Goal: Communication & Community: Answer question/provide support

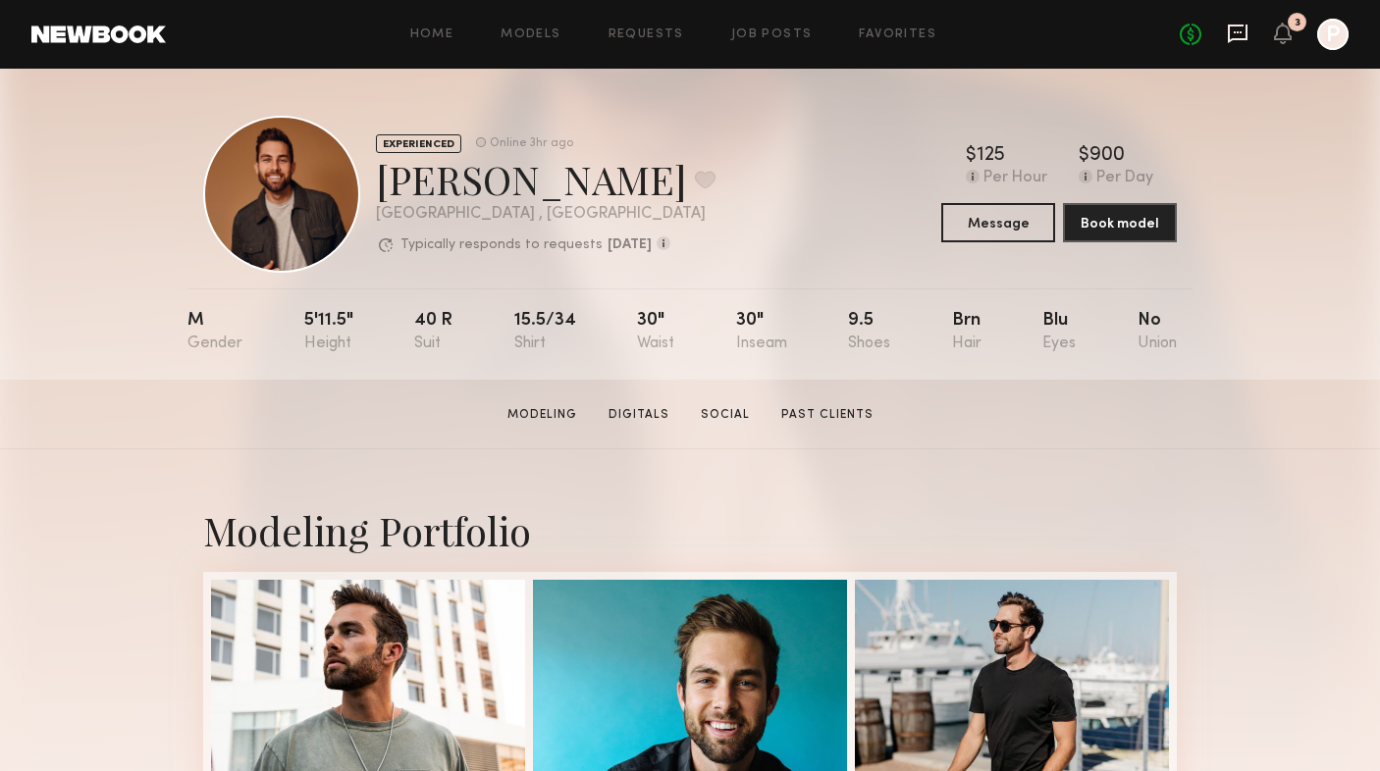
click at [1236, 29] on icon at bounding box center [1238, 34] width 22 height 22
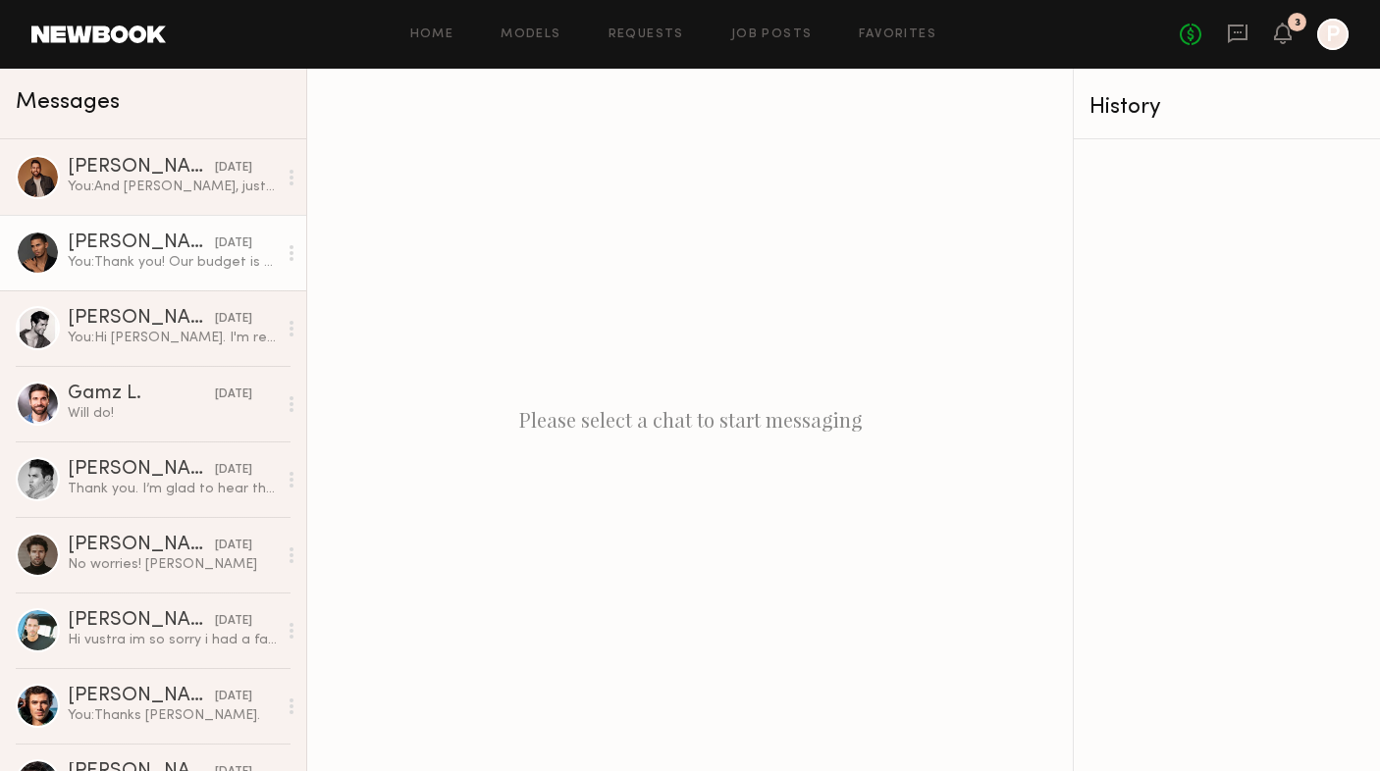
click at [163, 254] on div "You: Thank you! Our budget is $475. Would this work out? We're expecting the sh…" at bounding box center [172, 262] width 209 height 19
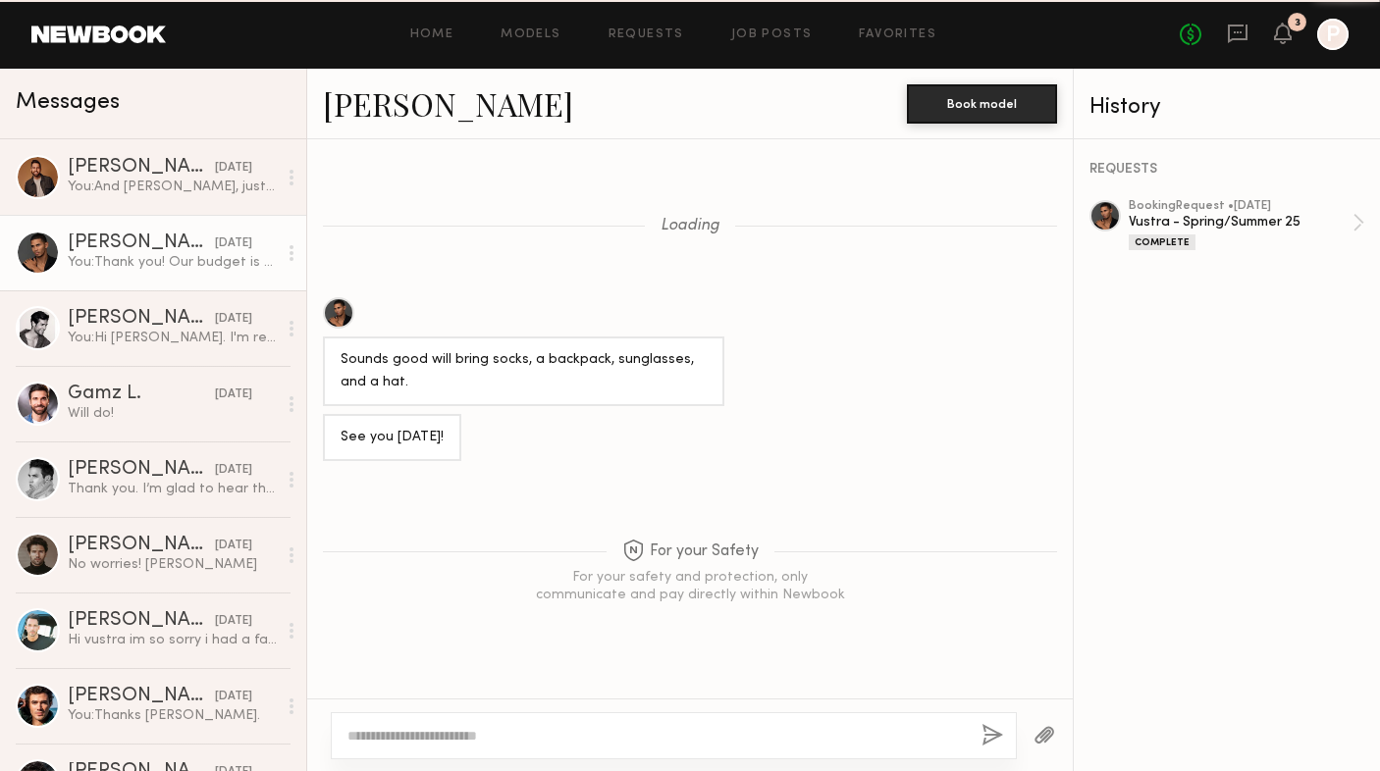
scroll to position [1068, 0]
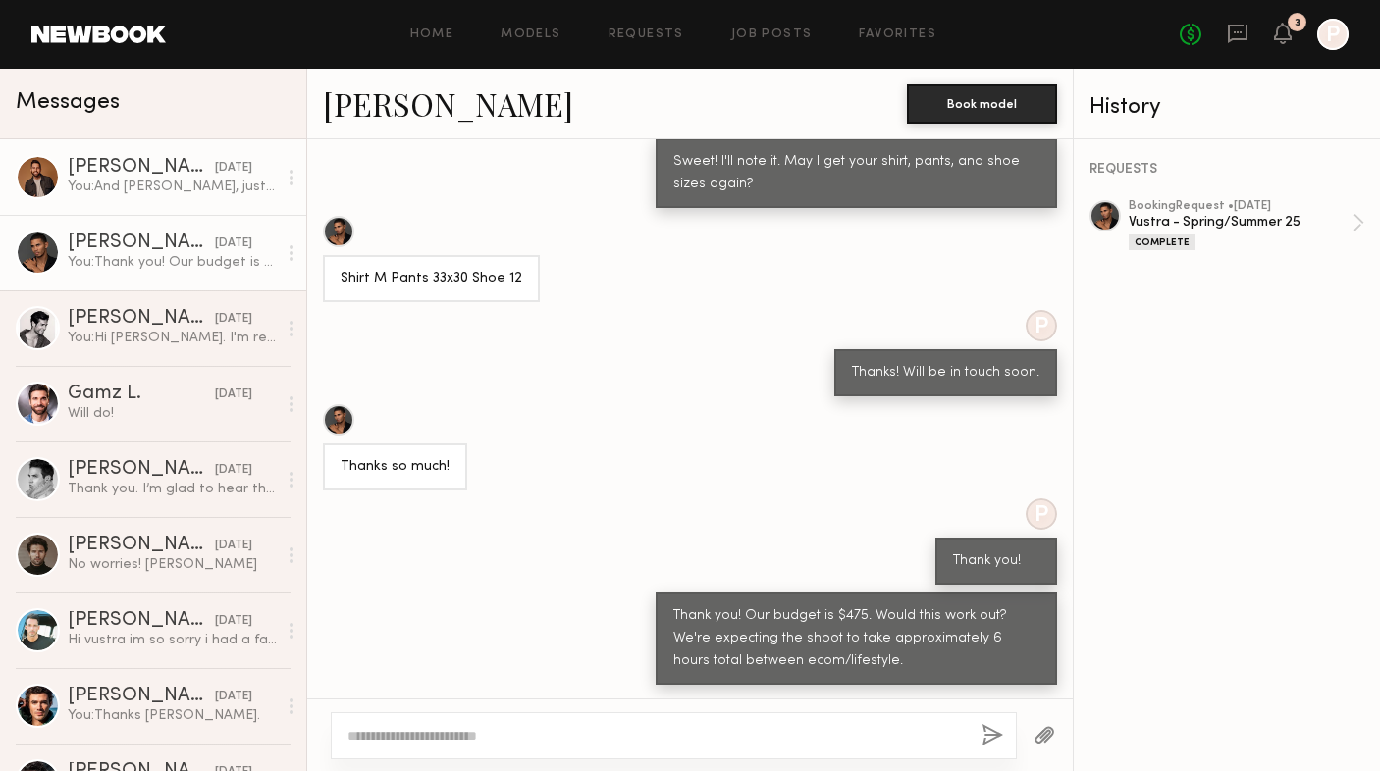
click at [158, 188] on div "You: And Brandon, just to confirm, you have a beard/facial hair, right? Vustra …" at bounding box center [172, 187] width 209 height 19
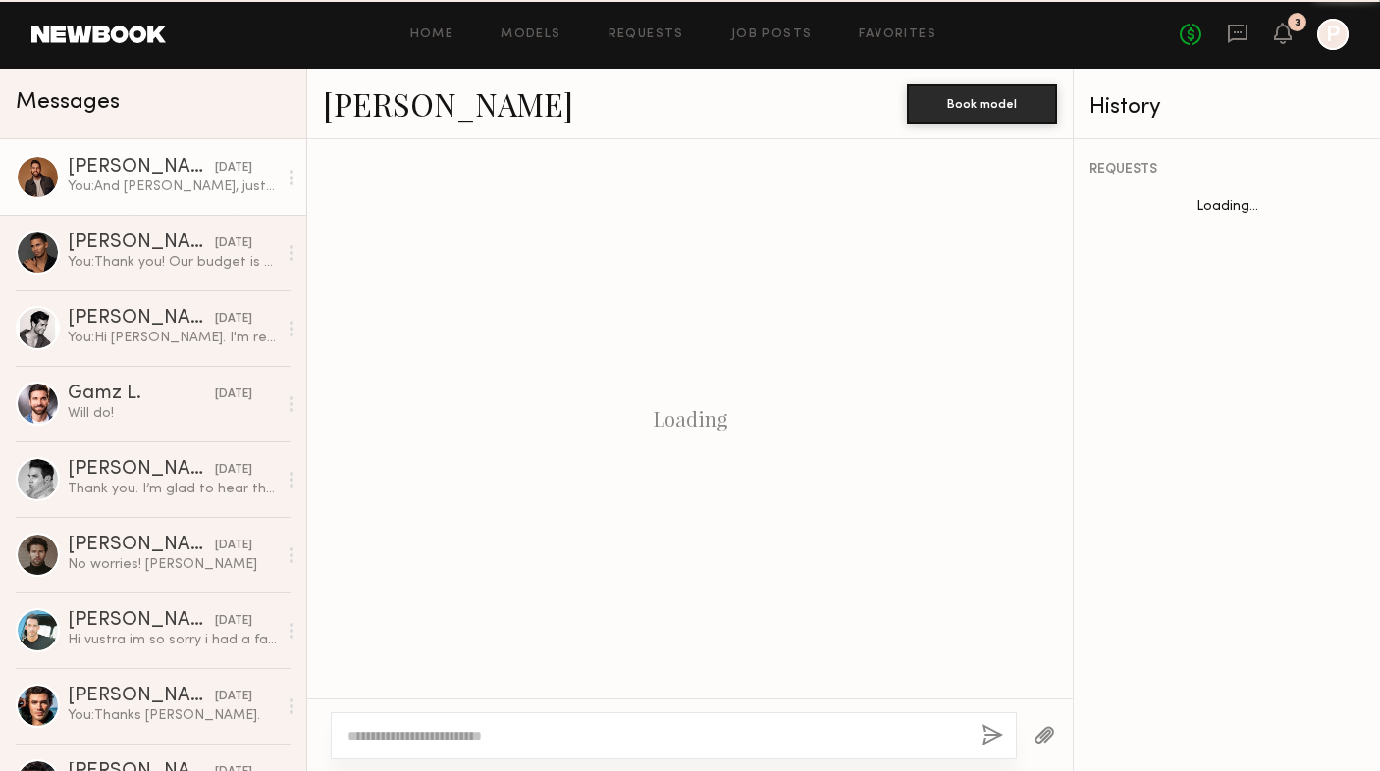
scroll to position [1271, 0]
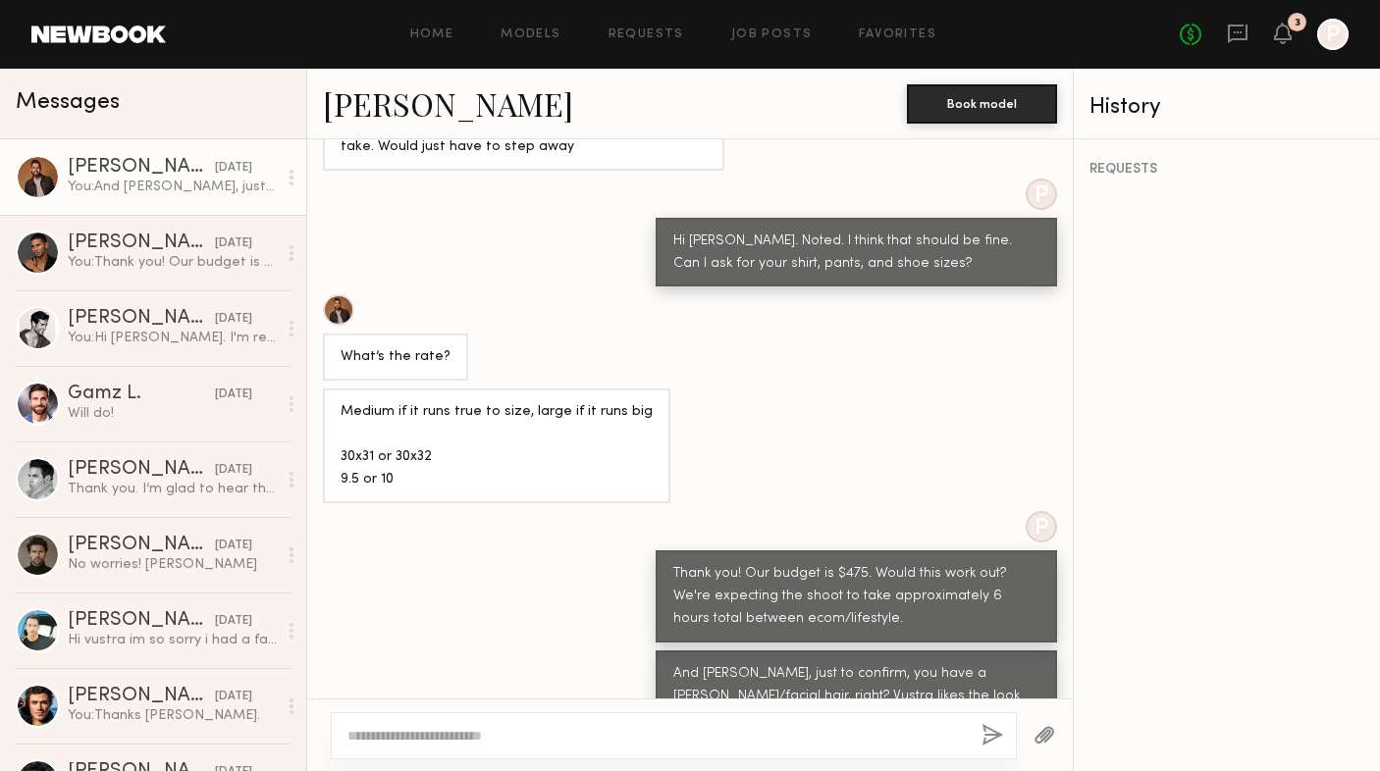
click at [446, 95] on link "[PERSON_NAME]" at bounding box center [448, 103] width 250 height 42
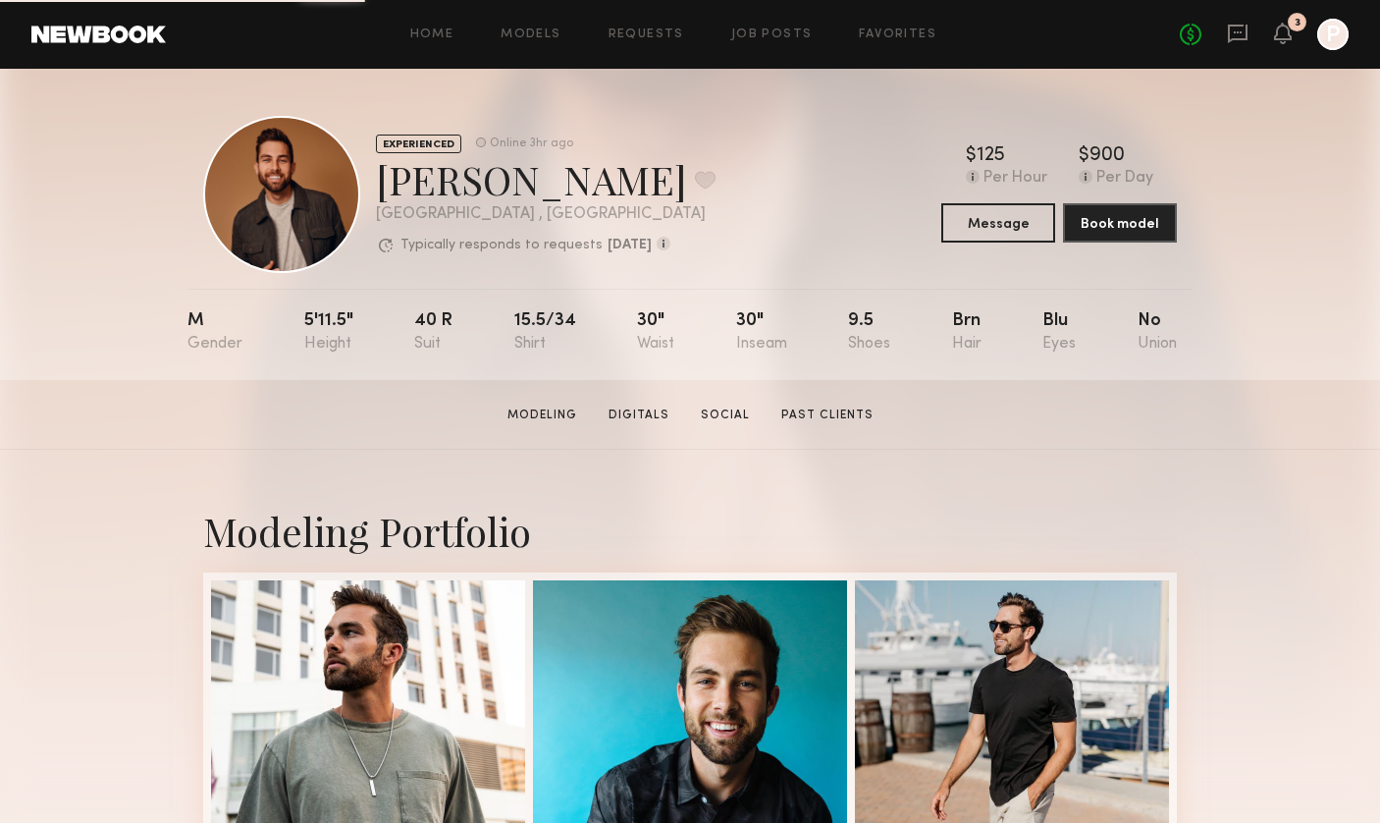
click at [1239, 31] on icon at bounding box center [1238, 32] width 8 height 2
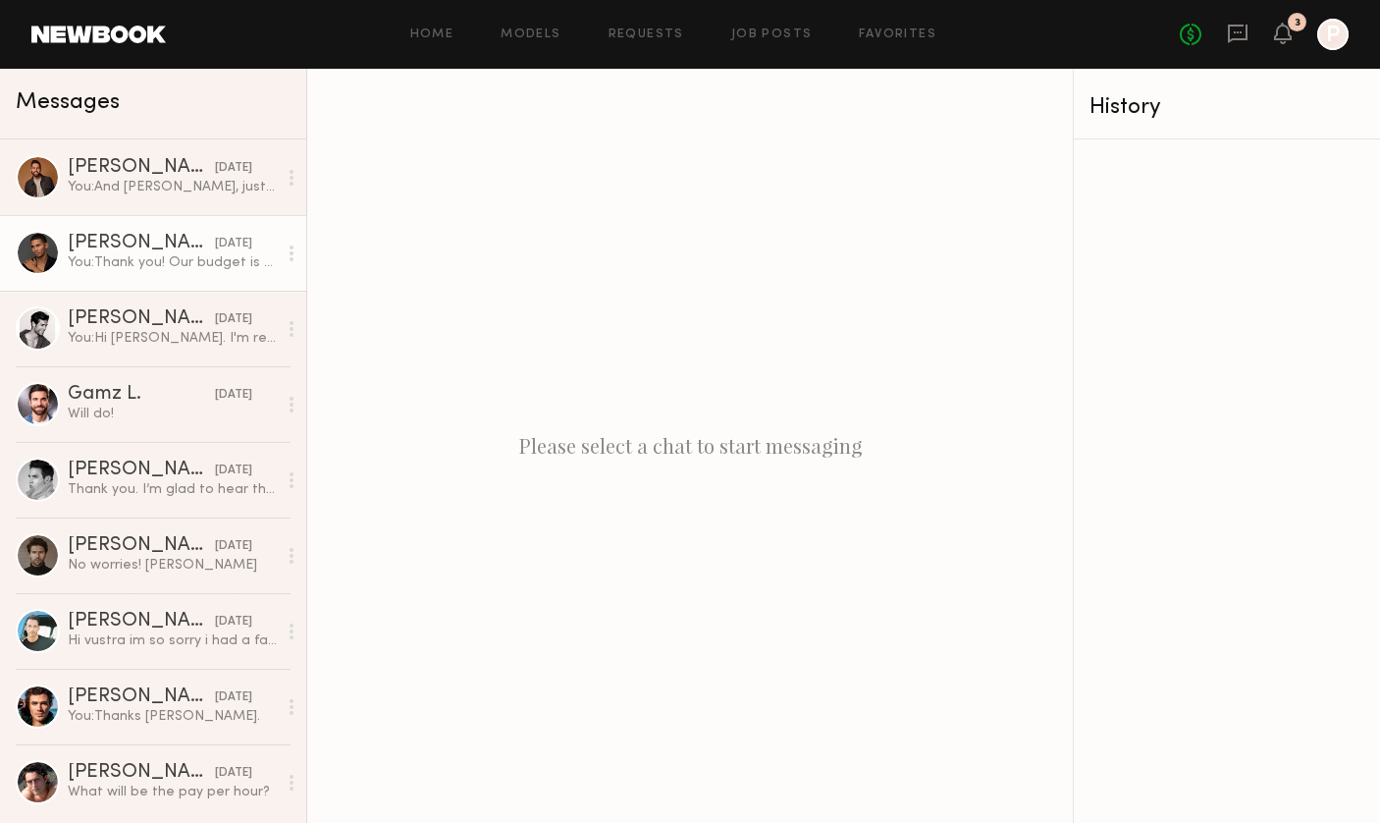
click at [93, 228] on link "[PERSON_NAME] [DATE] You: Thank you! Our budget is $475. Would this work out? W…" at bounding box center [153, 253] width 306 height 76
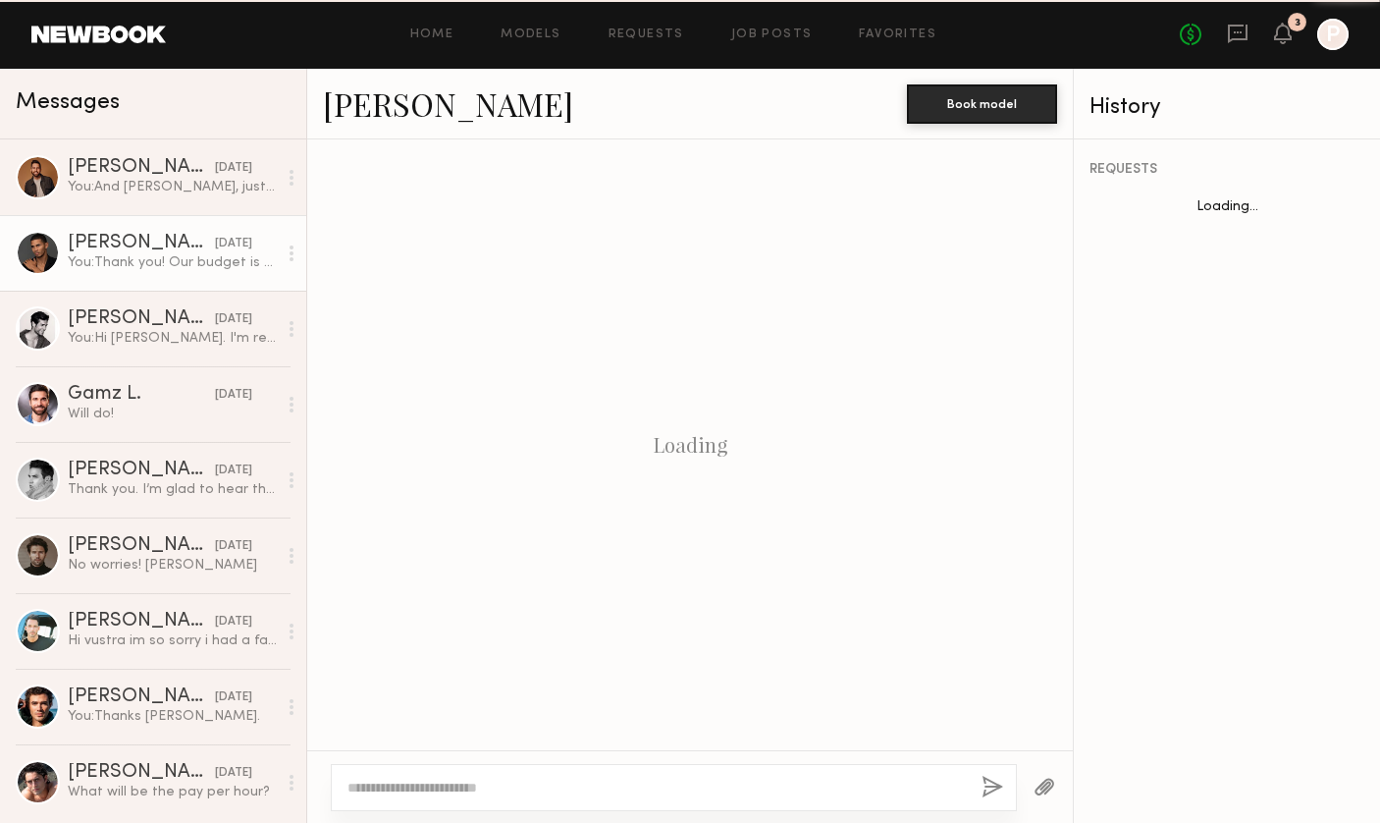
scroll to position [1017, 0]
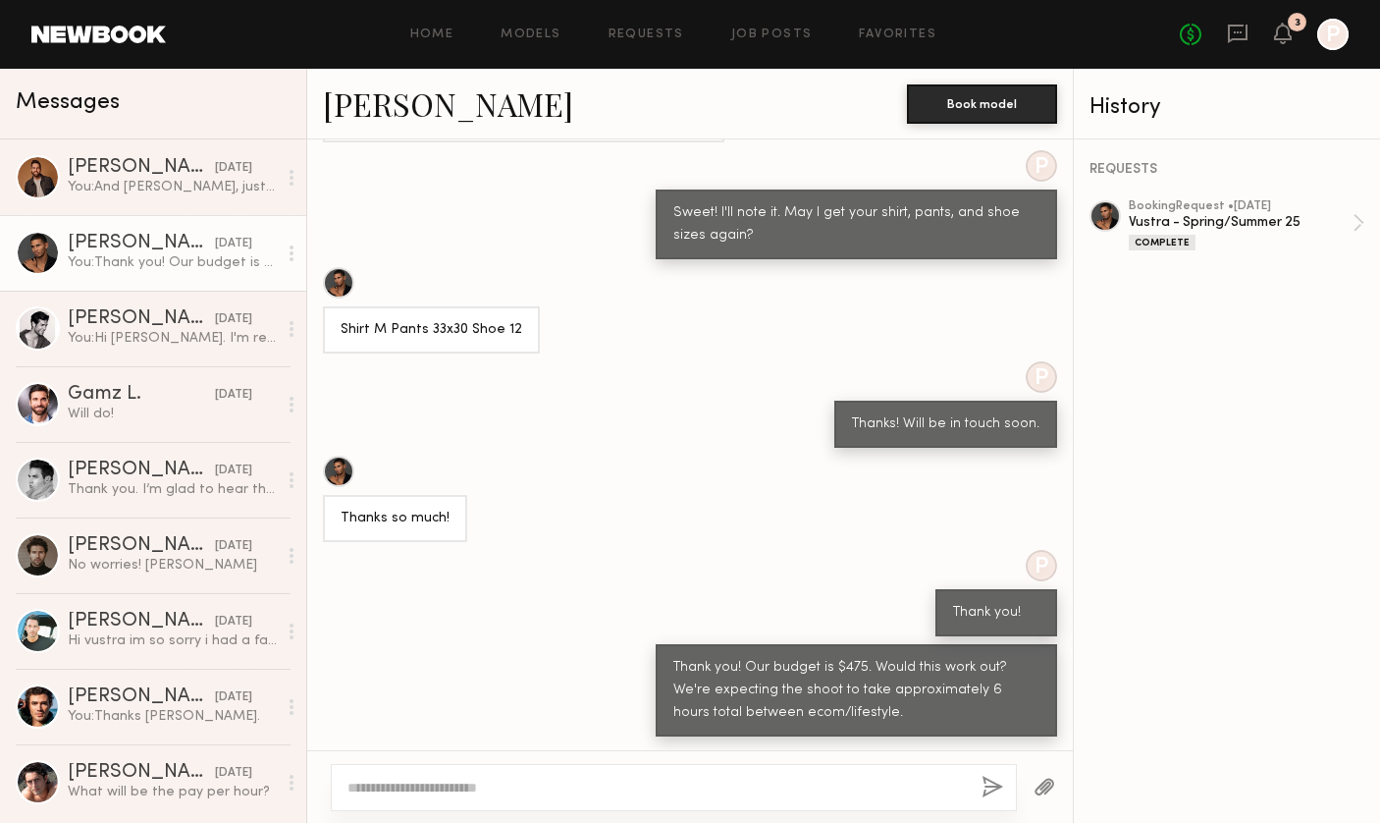
click at [377, 101] on link "[PERSON_NAME]" at bounding box center [448, 103] width 250 height 42
